Goal: Task Accomplishment & Management: Use online tool/utility

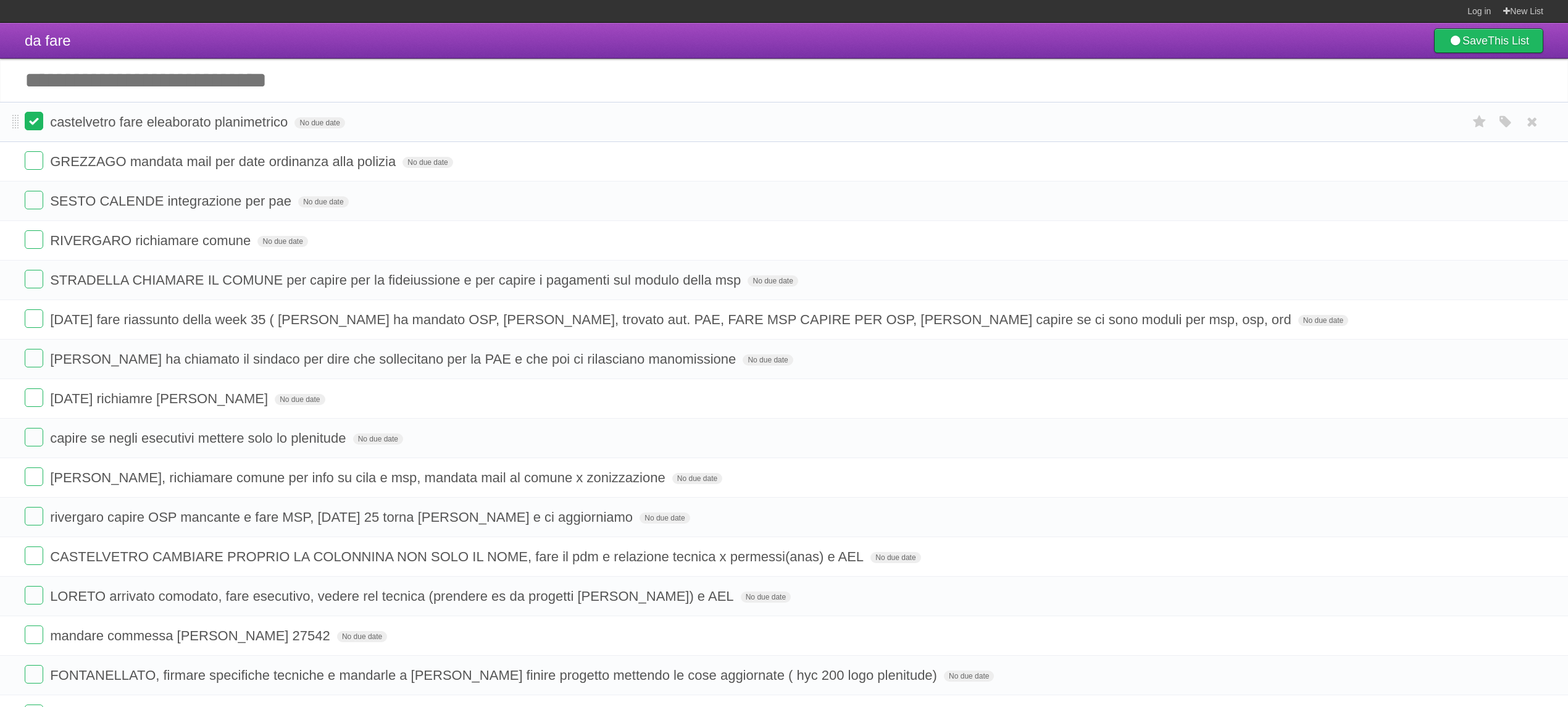
click at [35, 126] on label at bounding box center [33, 121] width 19 height 19
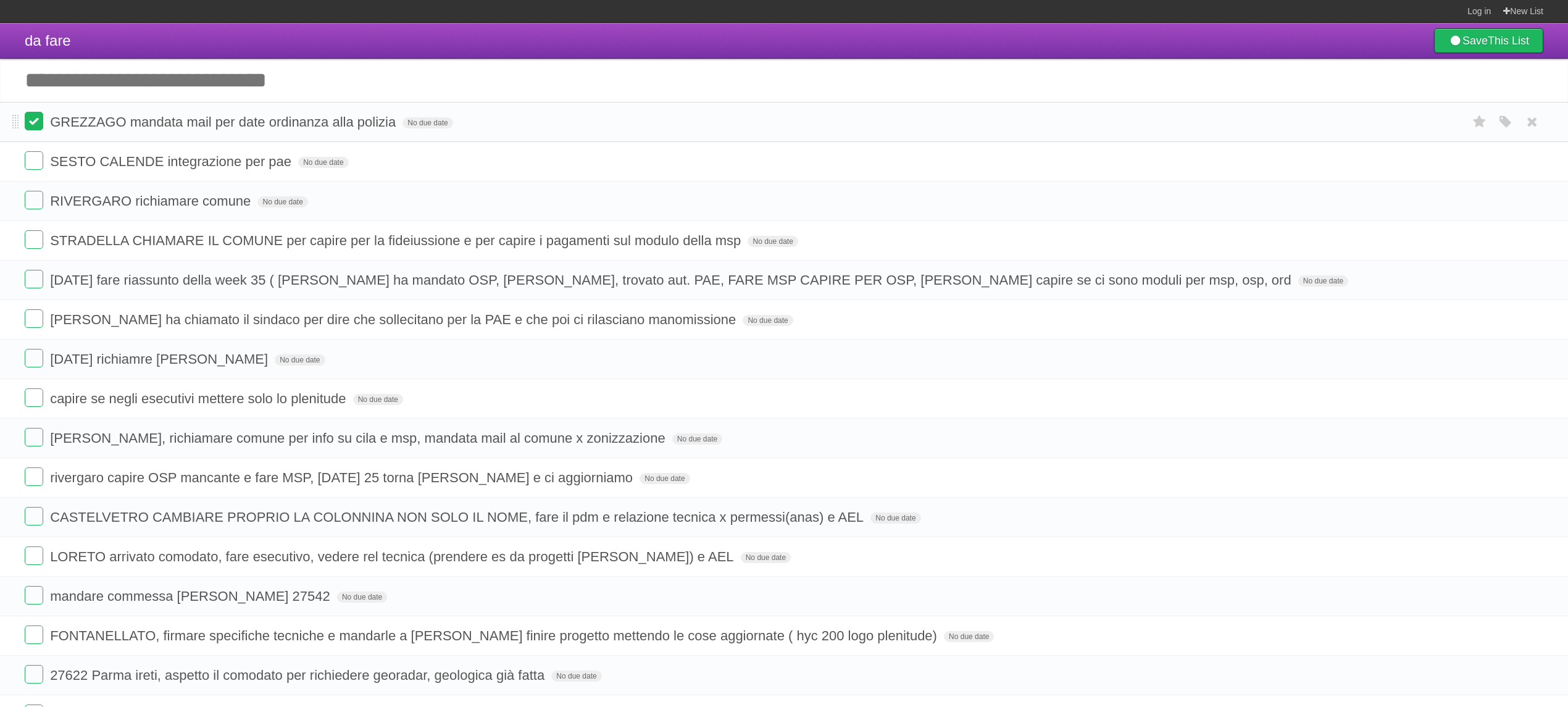
click at [35, 119] on label at bounding box center [33, 121] width 19 height 19
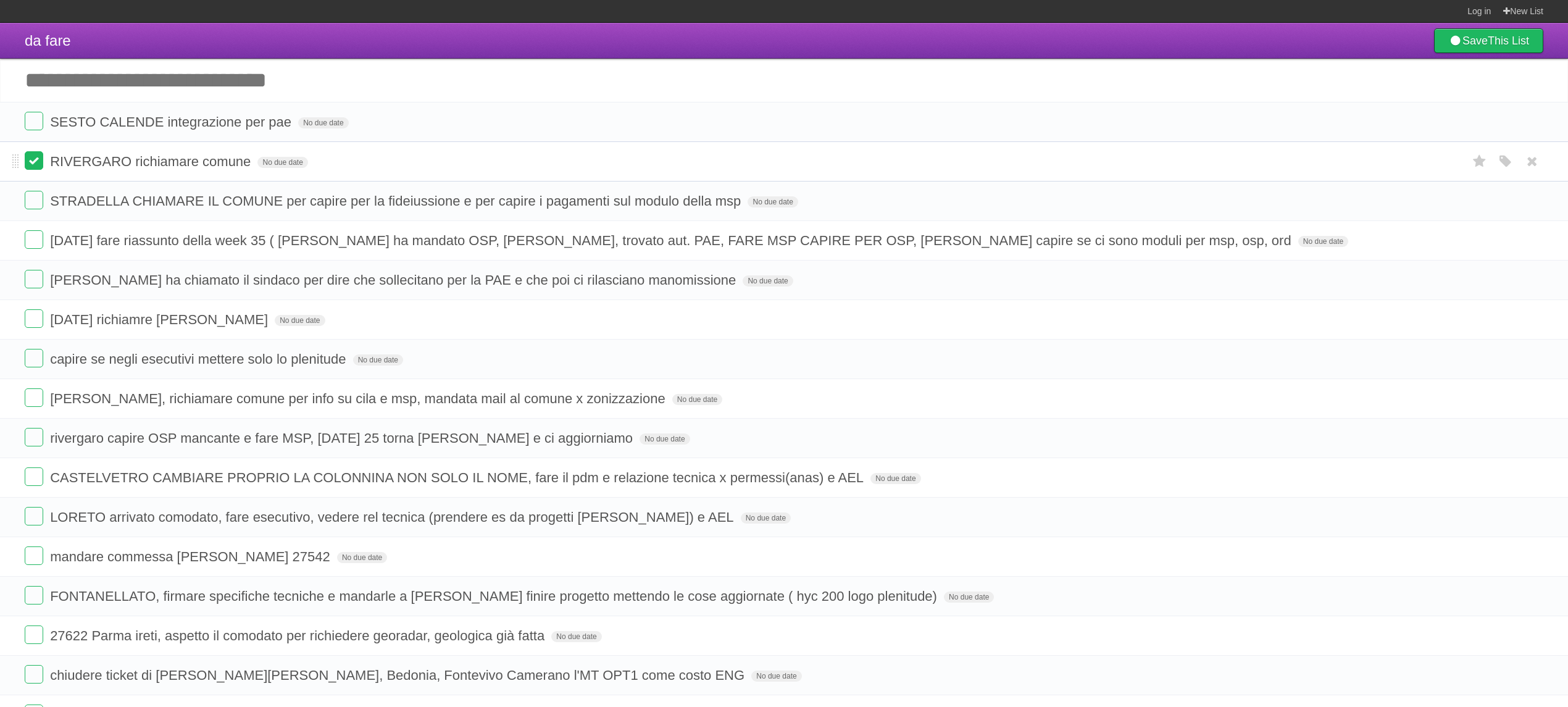
click at [37, 166] on label at bounding box center [33, 160] width 19 height 19
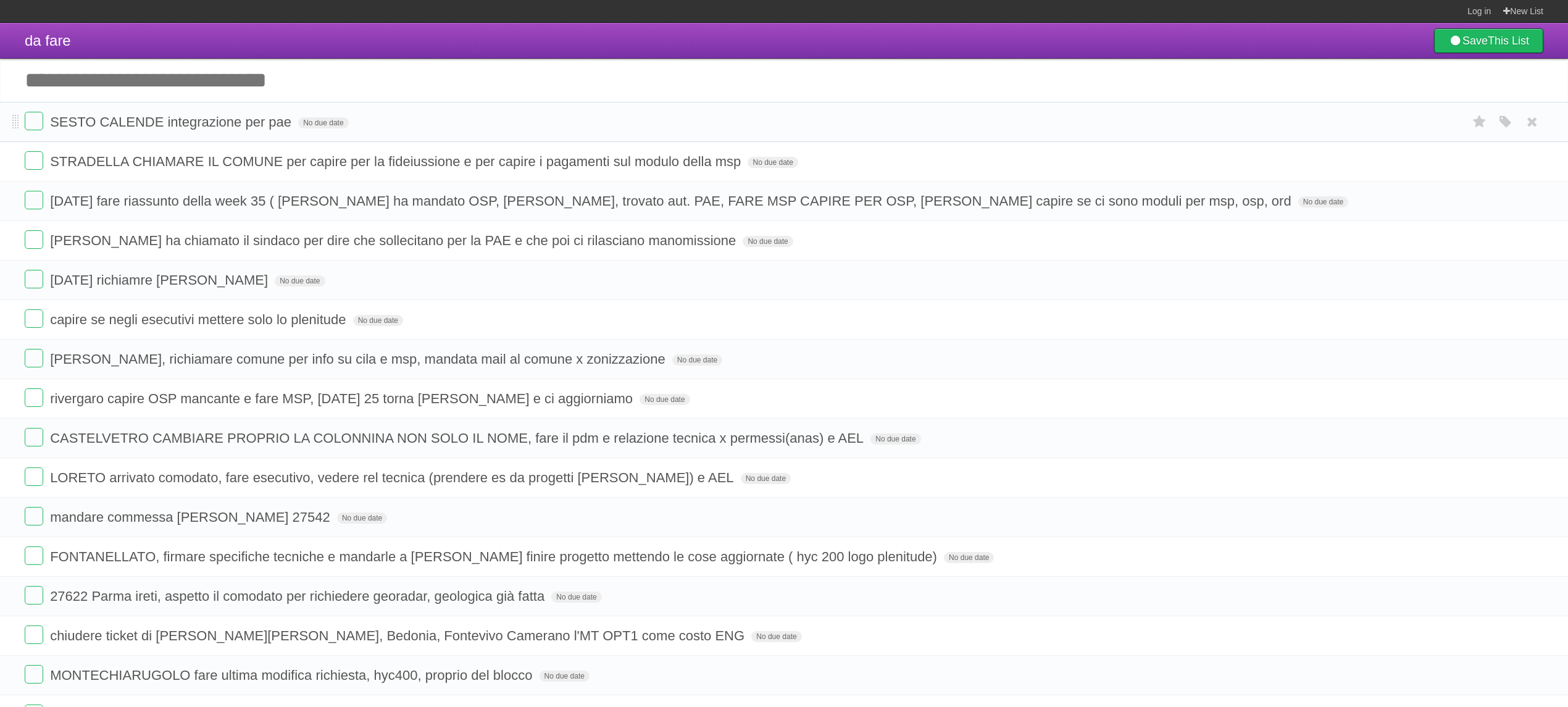
click at [35, 134] on li "SESTO CALENDE integrazione per pae No due date White Red Blue Green Purple Oran…" at bounding box center [784, 122] width 1568 height 40
click at [32, 164] on label at bounding box center [33, 160] width 19 height 19
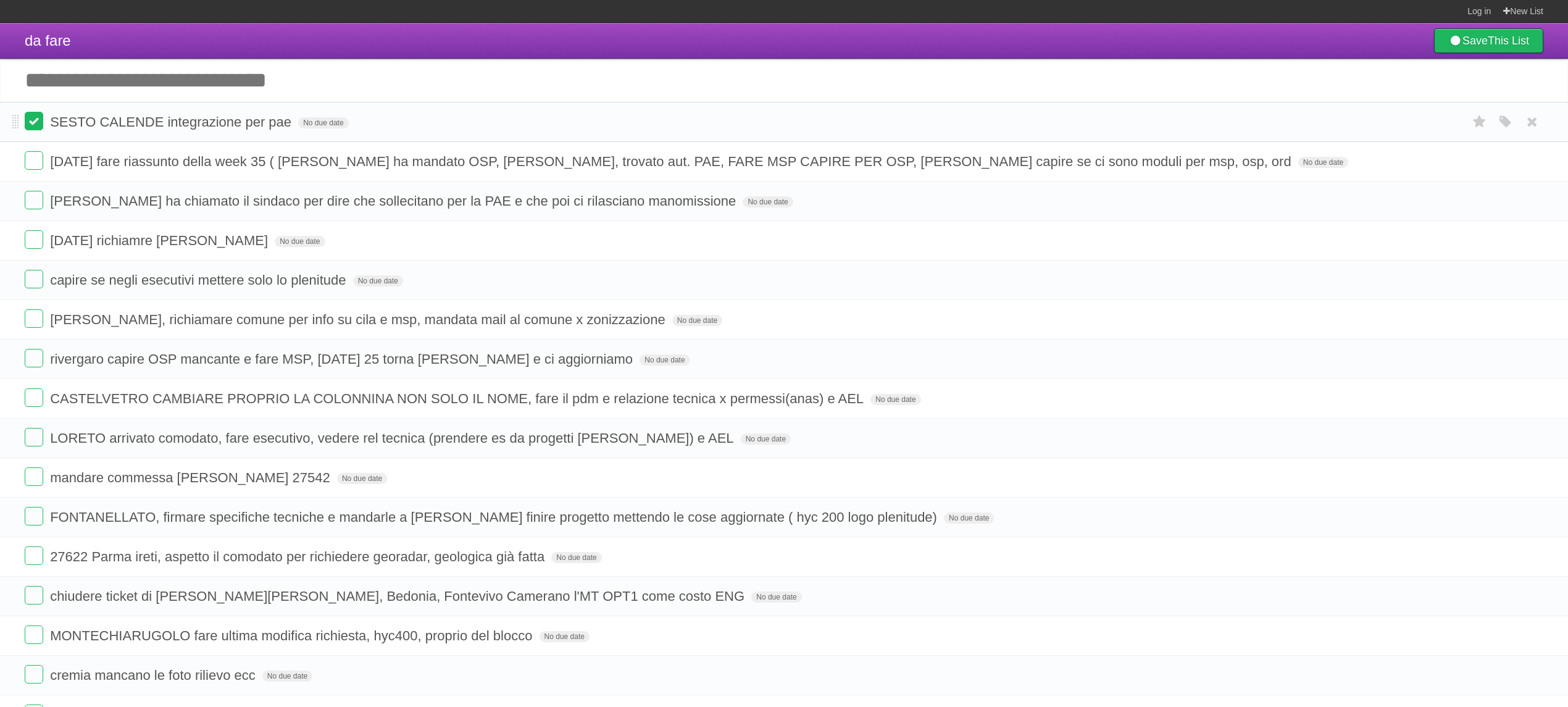
click at [33, 123] on label at bounding box center [33, 121] width 19 height 19
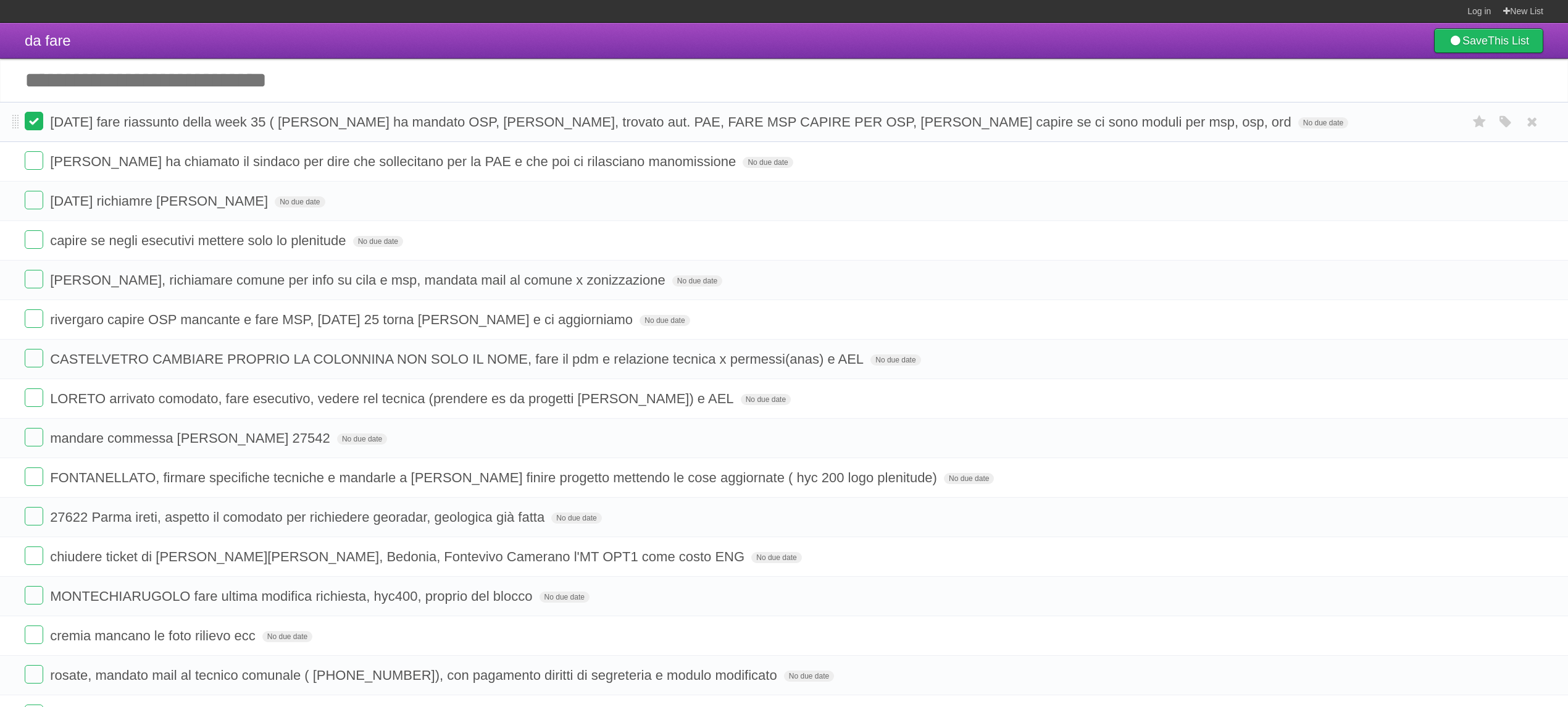
click at [37, 130] on label at bounding box center [33, 121] width 19 height 19
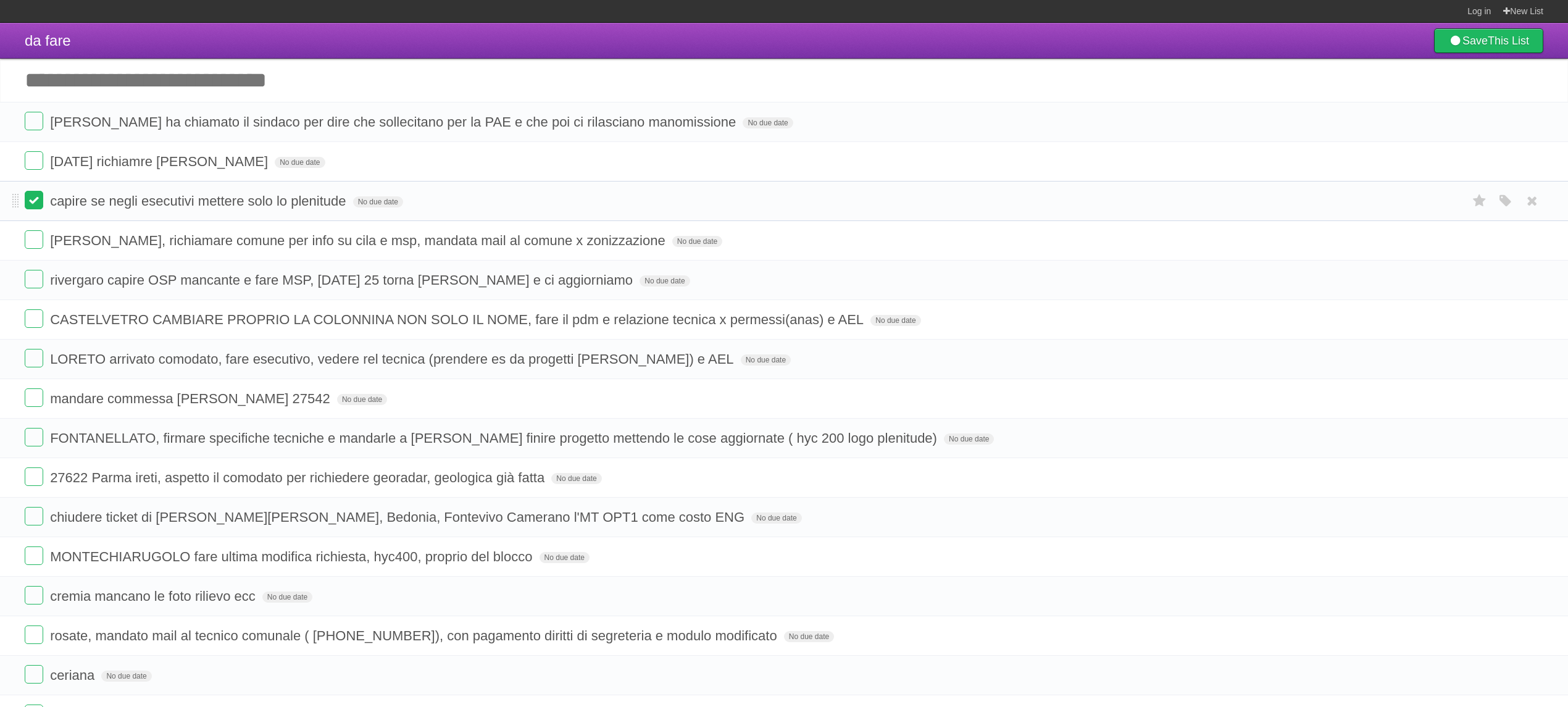
click at [32, 203] on label at bounding box center [33, 199] width 19 height 19
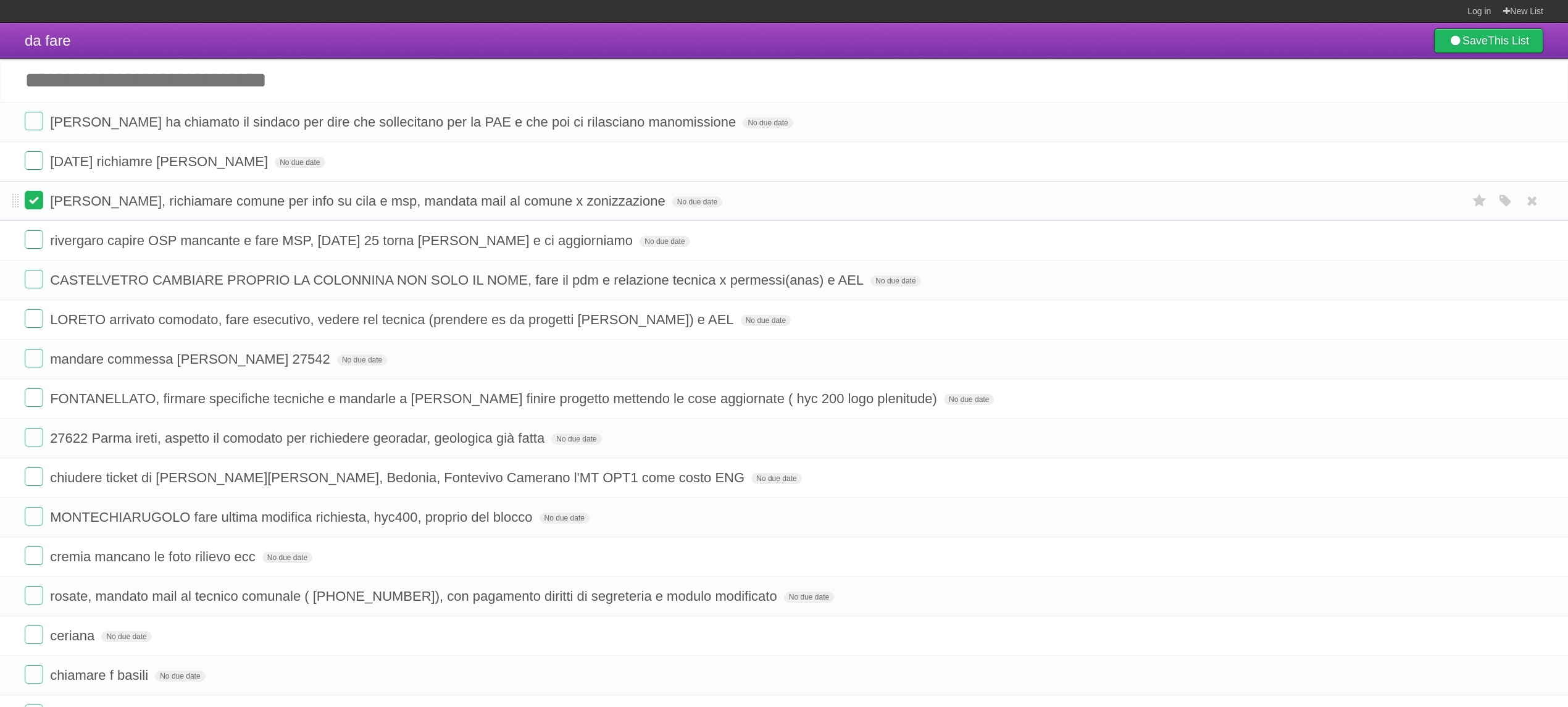
click at [35, 205] on label at bounding box center [33, 199] width 19 height 19
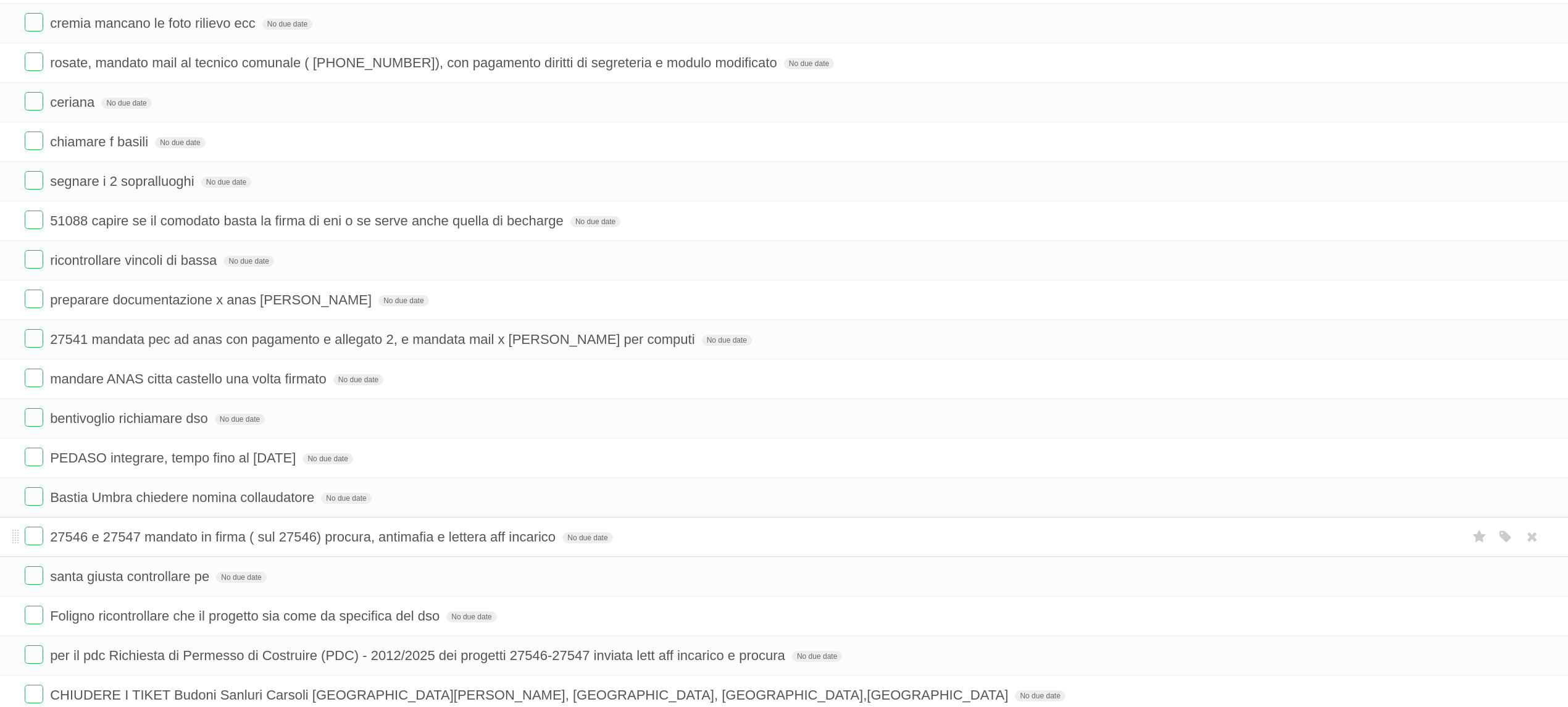
scroll to position [823, 0]
